Goal: Task Accomplishment & Management: Complete application form

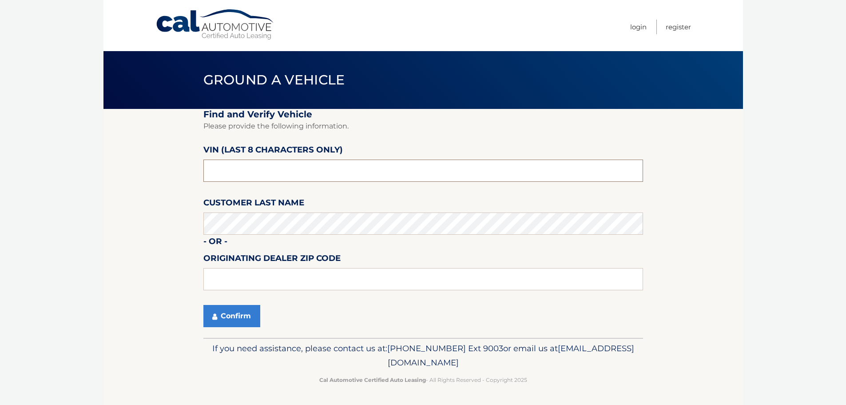
click at [240, 174] on input "text" at bounding box center [423, 170] width 440 height 22
type input "NL002585"
click at [234, 284] on input "text" at bounding box center [423, 279] width 440 height 22
type input "11550"
click at [232, 313] on button "Confirm" at bounding box center [231, 316] width 57 height 22
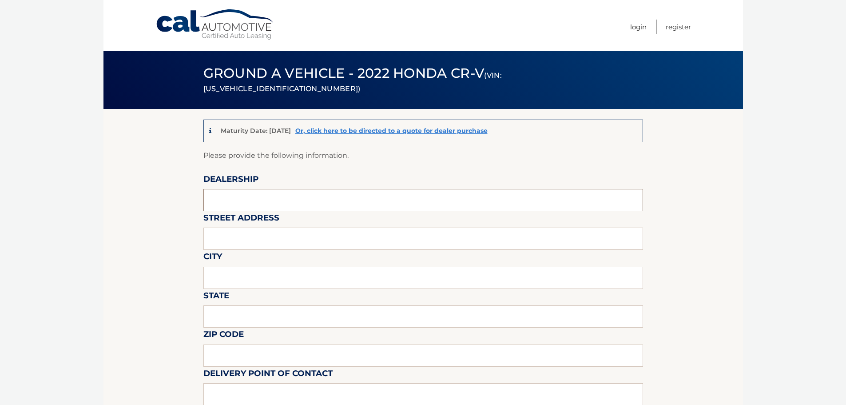
click at [256, 201] on input "text" at bounding box center [423, 200] width 440 height 22
type input "MILLENNIUM HONDA"
type input "286 N. FRANKLIN ST"
type input "HEMPSTEAD"
type input "NY"
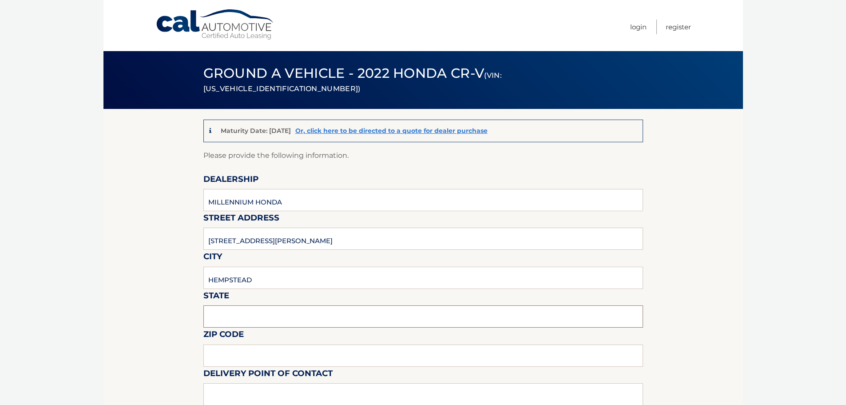
type input "11550"
type input "CASMIL ABREU"
type input "5164812800"
type input "CABREU@AAGNY.NET"
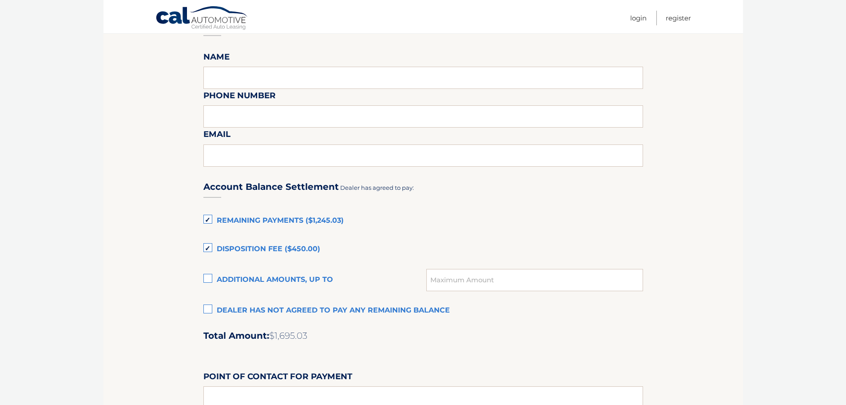
scroll to position [533, 0]
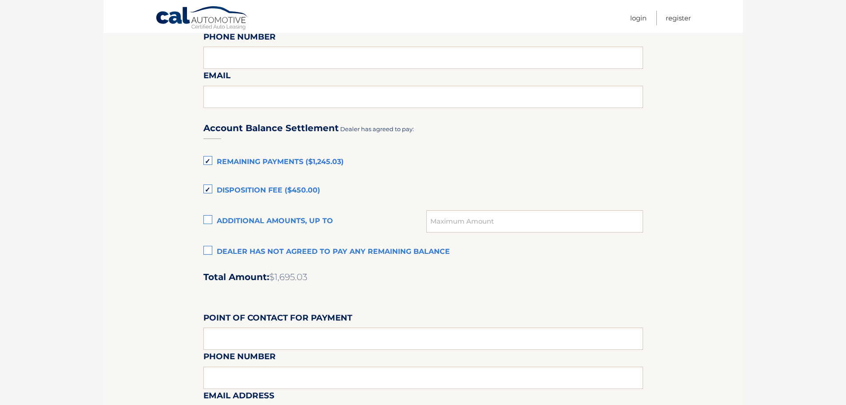
click at [210, 252] on label "Dealer has not agreed to pay any remaining balance" at bounding box center [423, 252] width 440 height 18
click at [0, 0] on input "Dealer has not agreed to pay any remaining balance" at bounding box center [0, 0] width 0 height 0
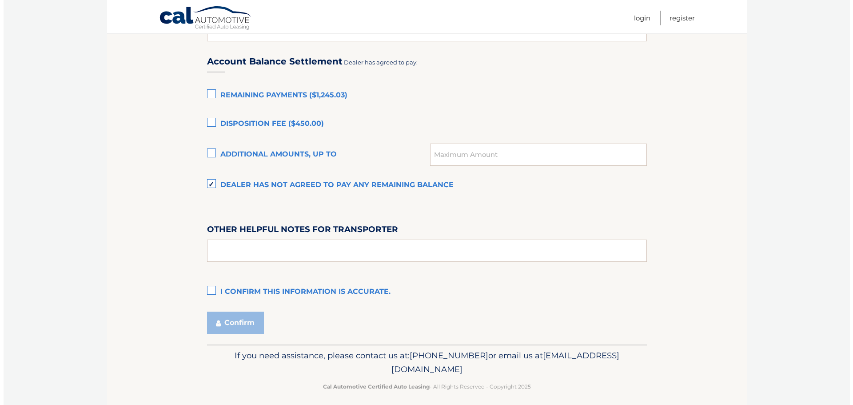
scroll to position [607, 0]
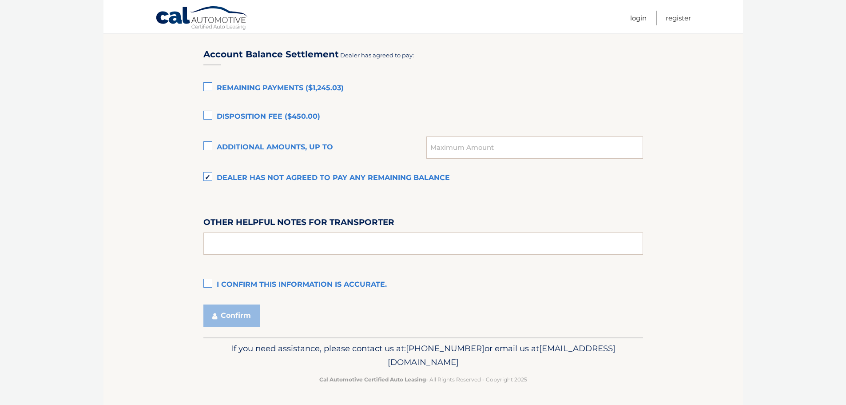
click at [203, 281] on label "I confirm this information is accurate." at bounding box center [423, 285] width 440 height 18
click at [0, 0] on input "I confirm this information is accurate." at bounding box center [0, 0] width 0 height 0
click at [231, 313] on button "Confirm" at bounding box center [231, 315] width 57 height 22
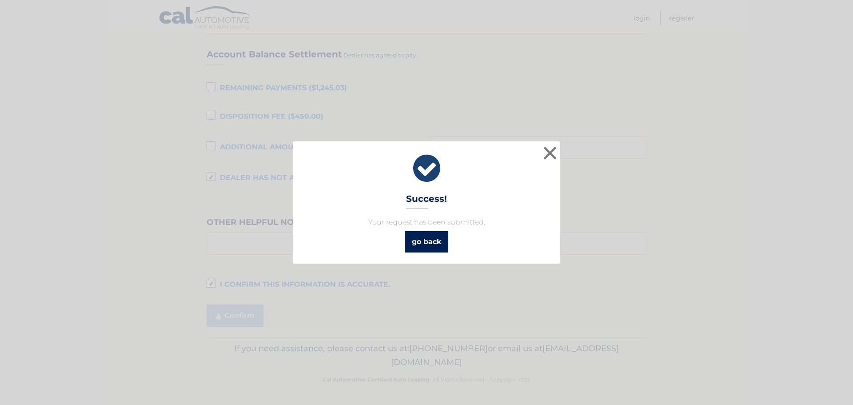
click at [427, 241] on link "go back" at bounding box center [427, 241] width 44 height 21
